Goal: Information Seeking & Learning: Learn about a topic

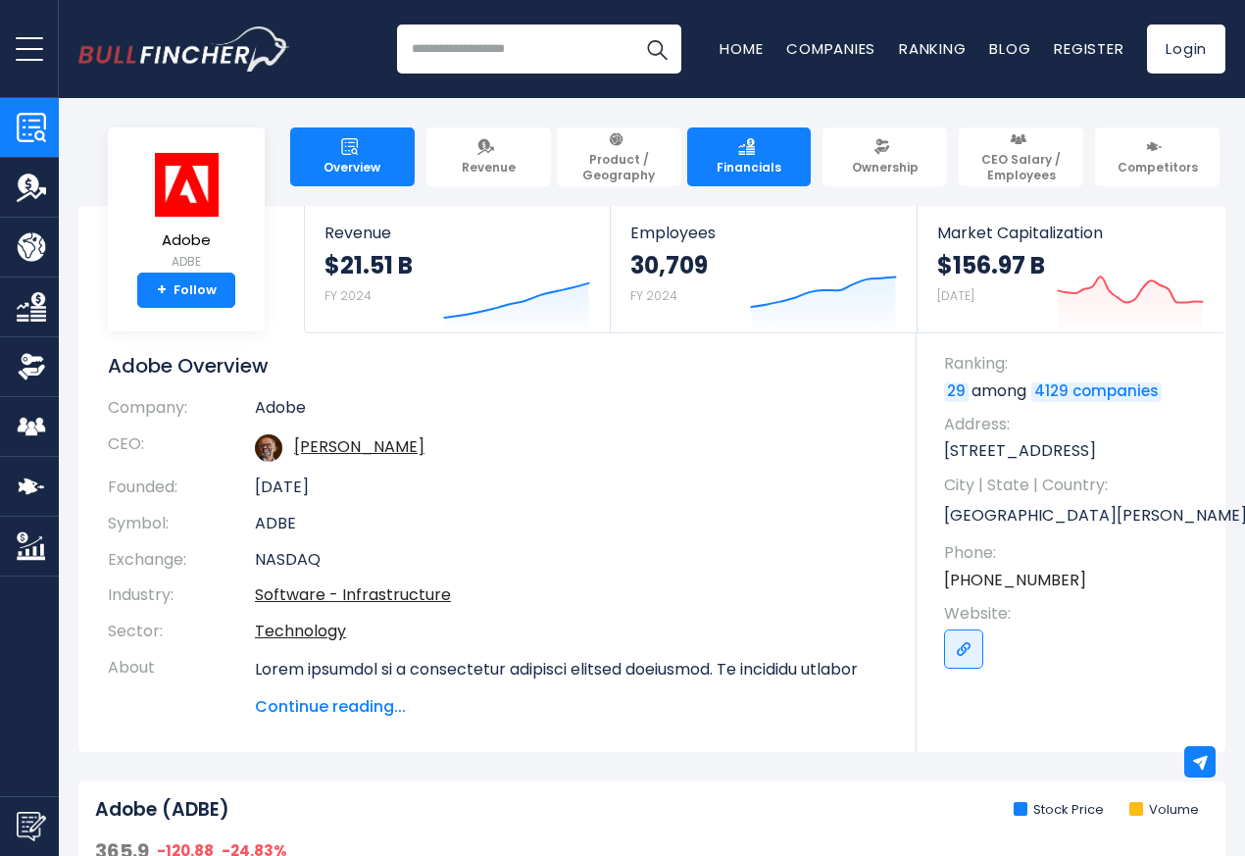
click at [750, 160] on span "Financials" at bounding box center [749, 168] width 65 height 16
